Goal: Task Accomplishment & Management: Use online tool/utility

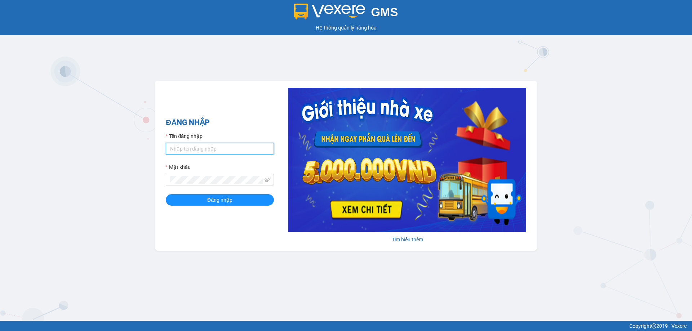
click at [191, 148] on input "Tên đăng nhập" at bounding box center [220, 149] width 108 height 12
type input "thuycg.ct"
click at [196, 184] on span at bounding box center [220, 180] width 108 height 12
click at [221, 204] on span "Đăng nhập" at bounding box center [219, 200] width 25 height 8
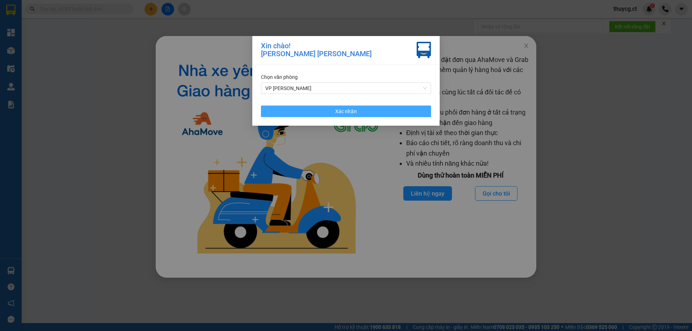
click at [345, 112] on span "Xác nhận" at bounding box center [346, 111] width 22 height 8
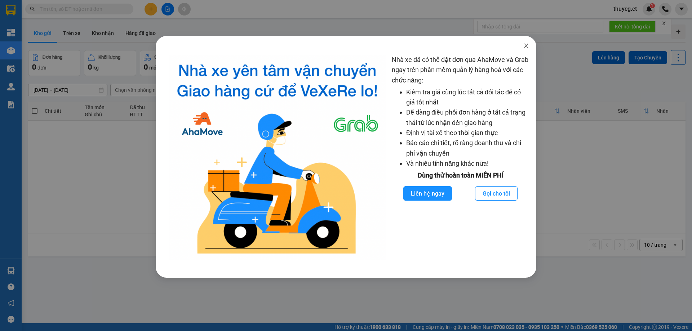
click at [528, 44] on icon "close" at bounding box center [526, 46] width 4 height 4
